Goal: Information Seeking & Learning: Check status

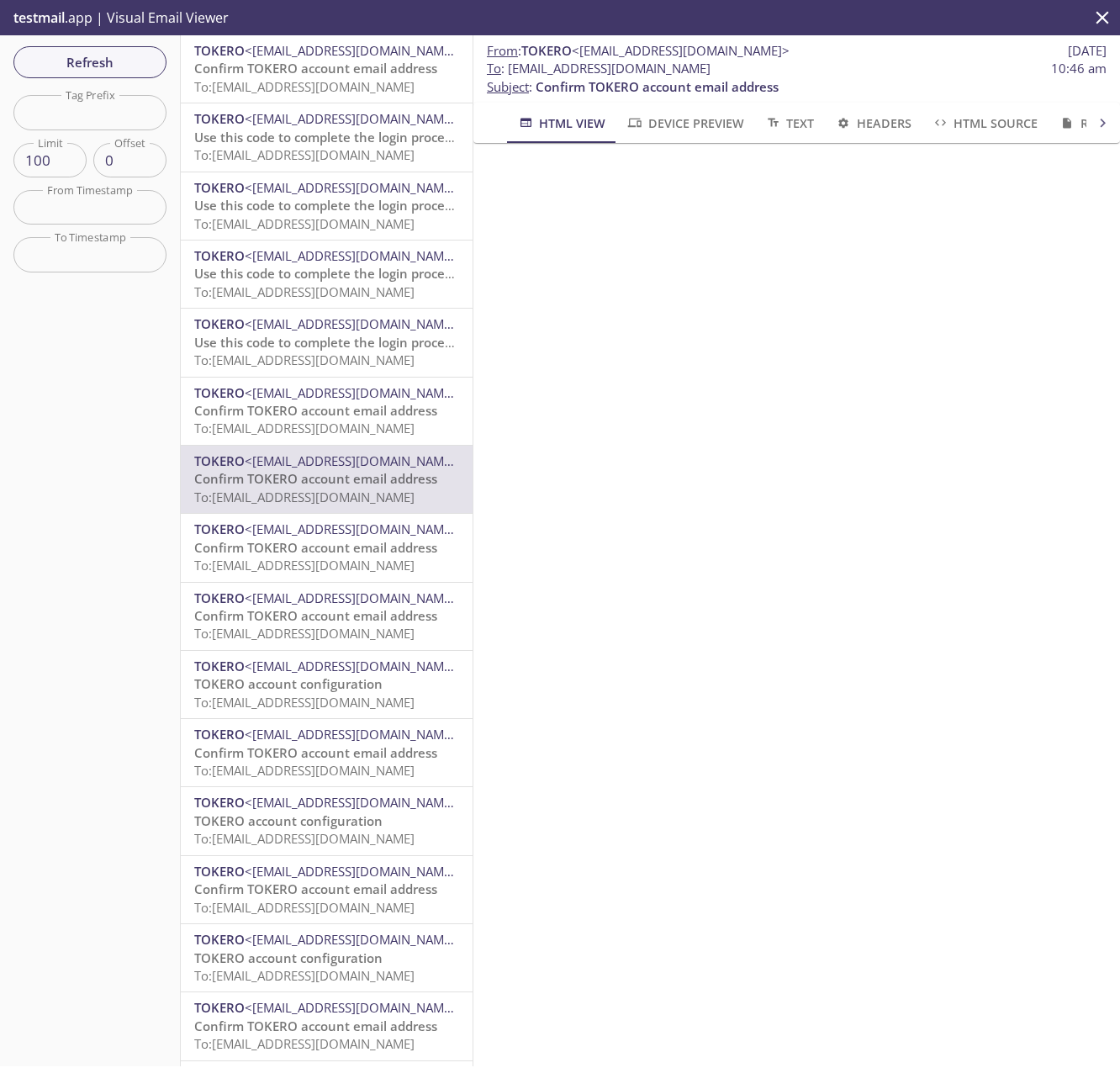
click at [300, 88] on span "To: 12aat.a64d305d26244154@inbox.testmail.app" at bounding box center [304, 87] width 221 height 17
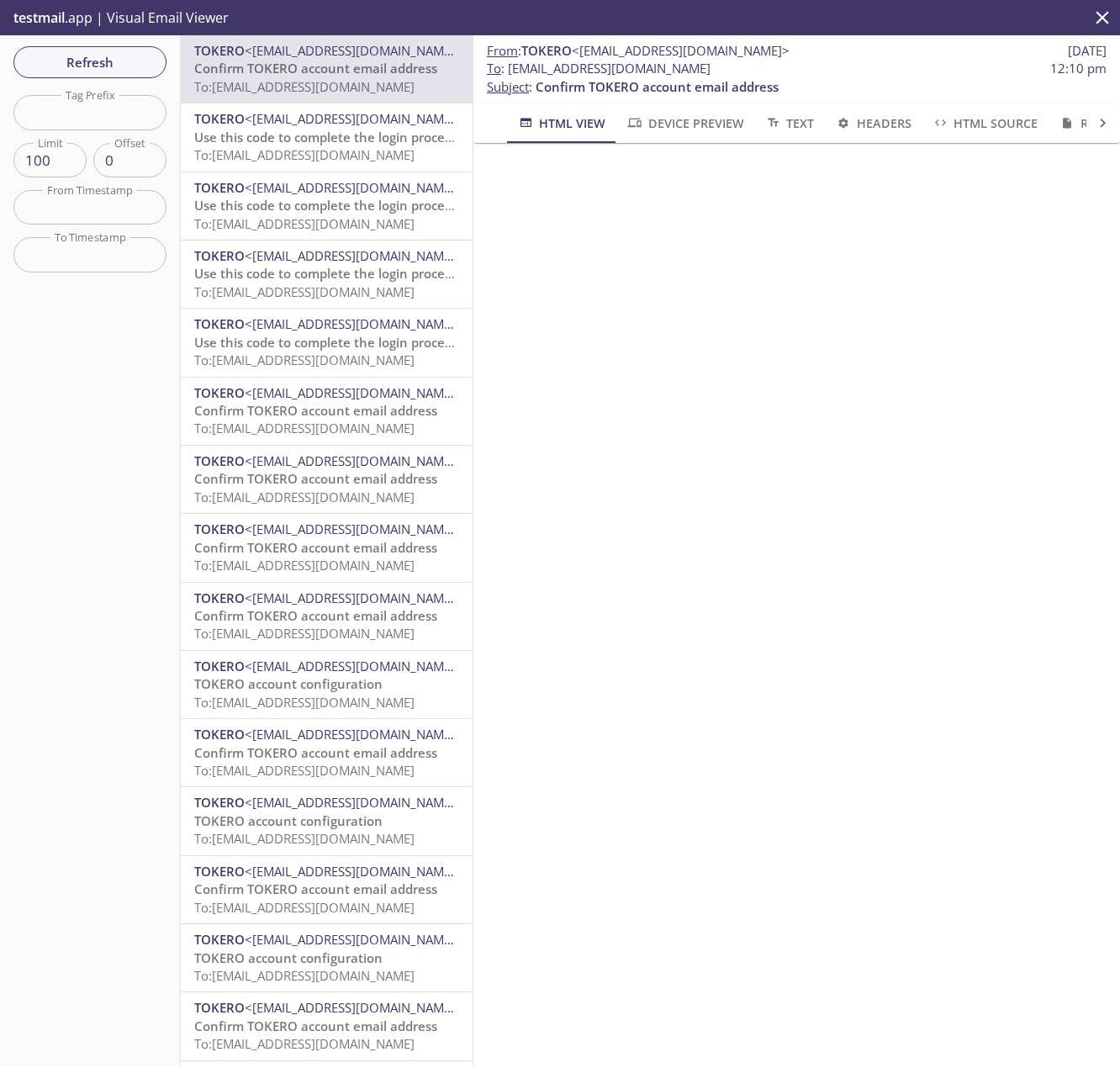
click at [302, 114] on span "<[EMAIL_ADDRESS][DOMAIN_NAME]>" at bounding box center [354, 118] width 218 height 17
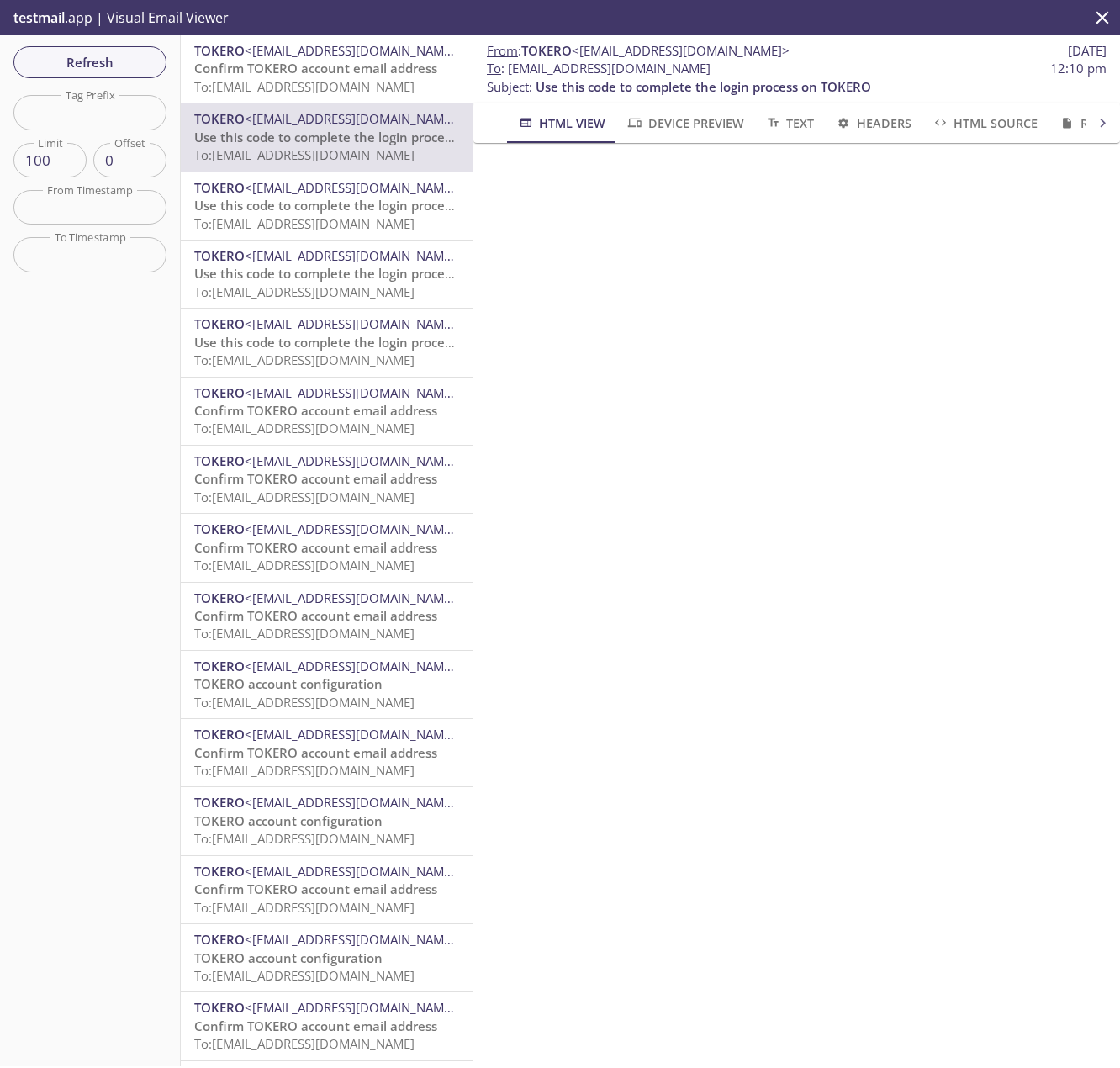
click at [323, 213] on span "Use this code to complete the login process on TOKERO" at bounding box center [361, 205] width 336 height 17
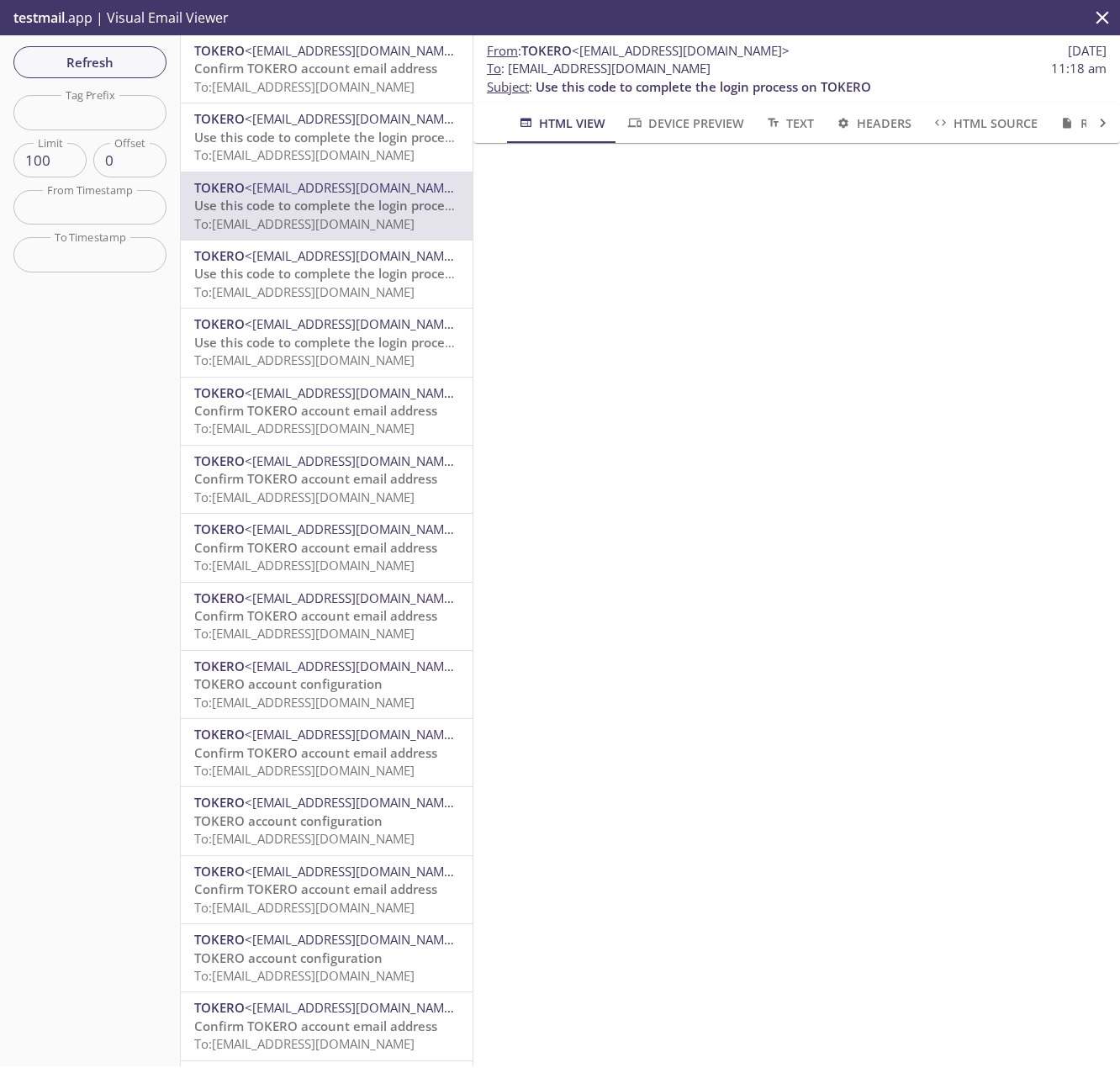
click at [337, 278] on span "Use this code to complete the login process on TOKERO" at bounding box center [361, 274] width 336 height 17
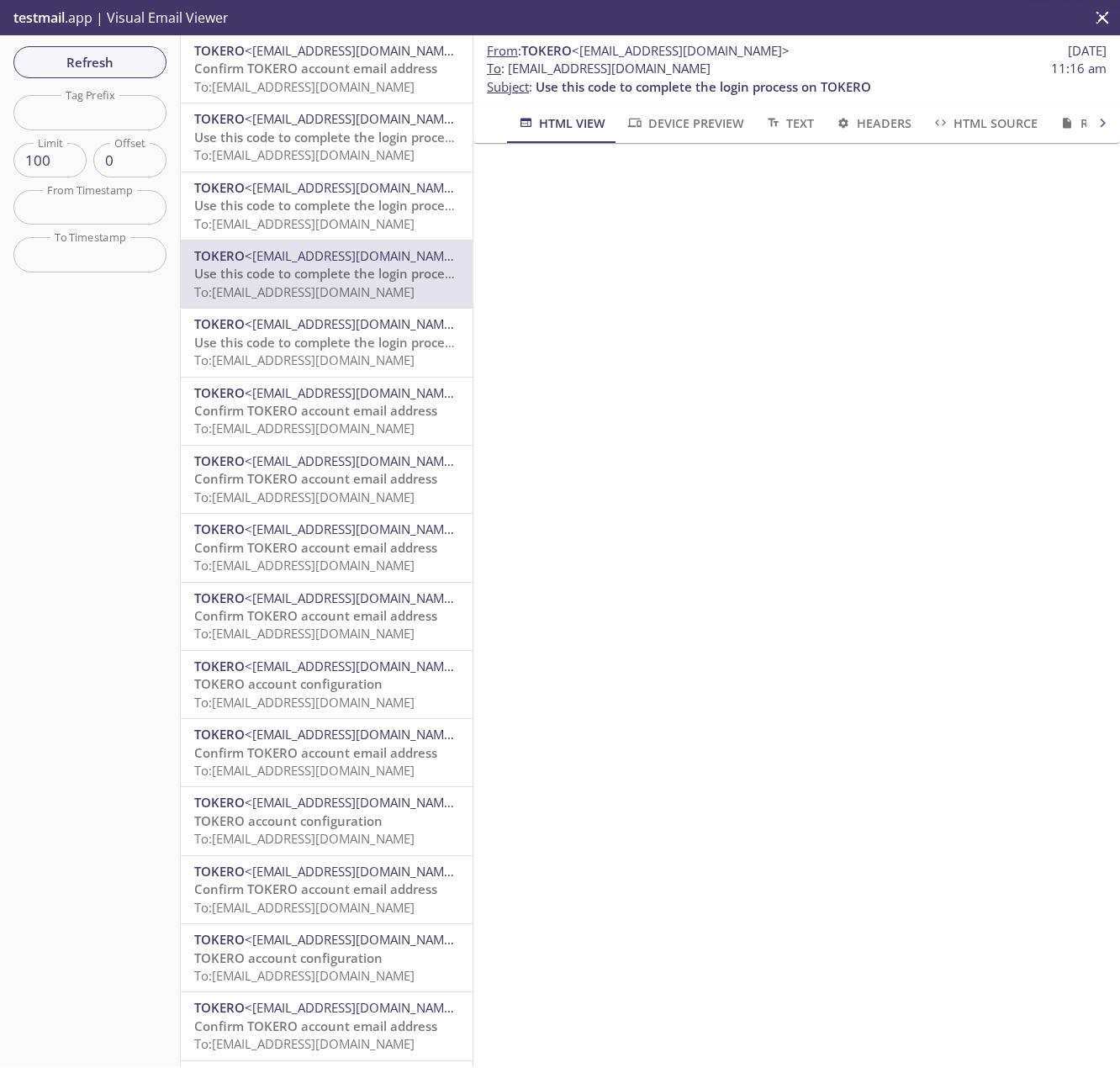
click at [321, 352] on span "To: 12aat.035d5a31s4n_20250619084426@inbox.testmail.app" at bounding box center [304, 361] width 221 height 17
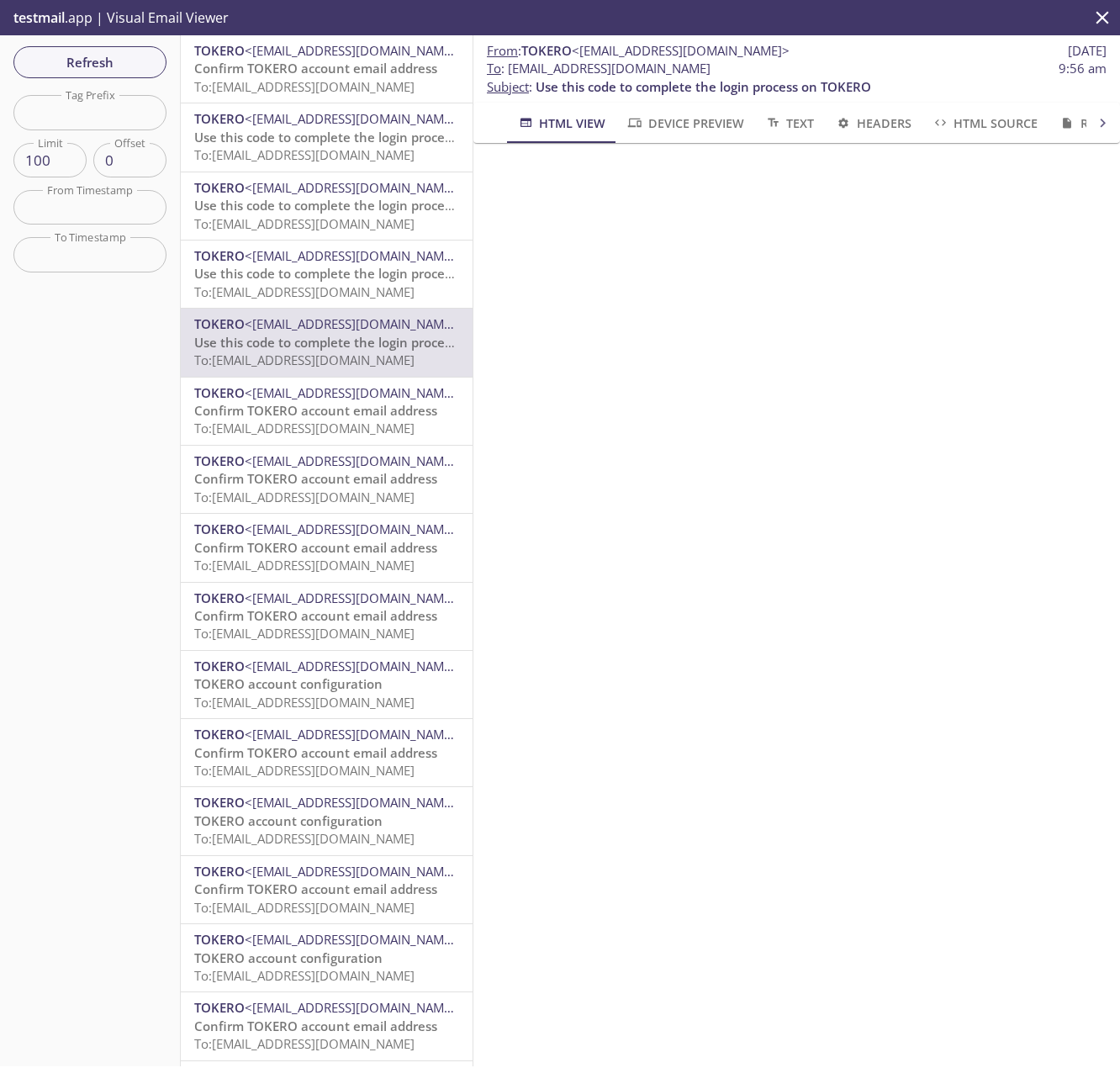
click at [327, 396] on span "<[EMAIL_ADDRESS][DOMAIN_NAME]>" at bounding box center [354, 393] width 218 height 17
